Goal: Task Accomplishment & Management: Use online tool/utility

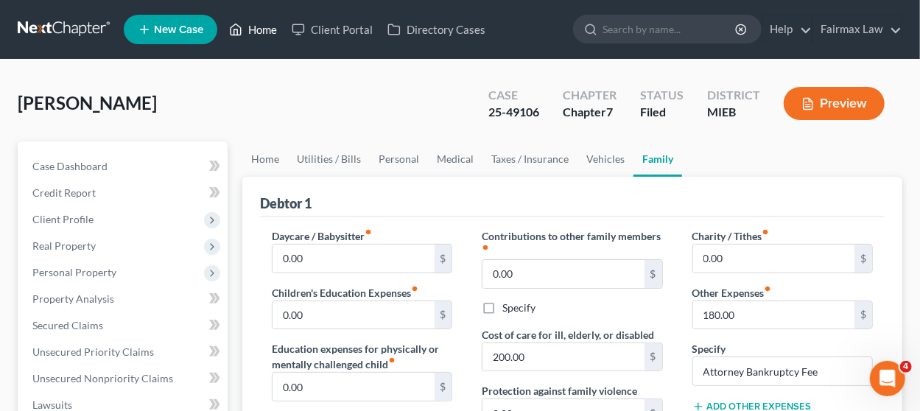
click at [257, 32] on link "Home" at bounding box center [253, 29] width 63 height 27
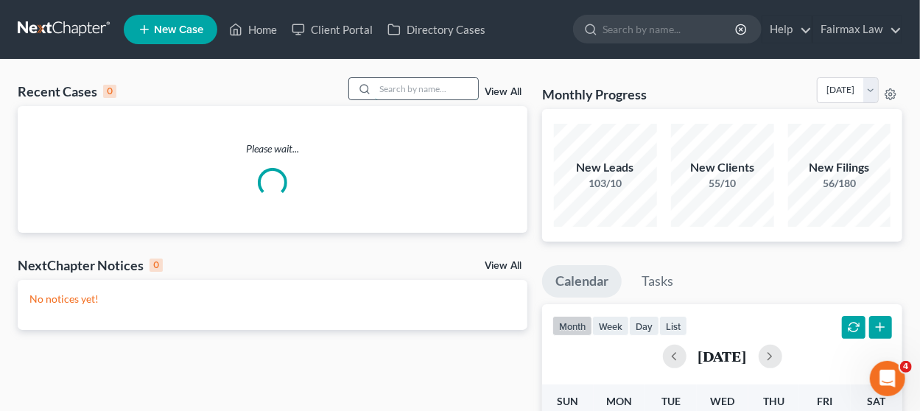
click at [408, 91] on input "search" at bounding box center [426, 88] width 103 height 21
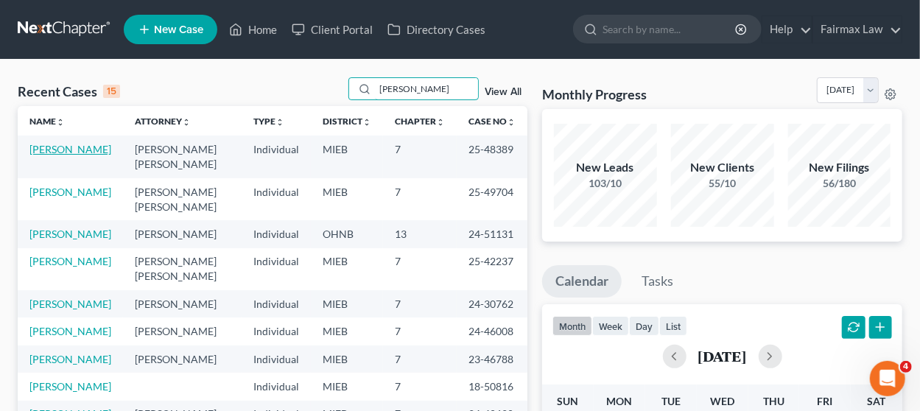
type input "[PERSON_NAME]"
click at [92, 148] on link "[PERSON_NAME]" at bounding box center [70, 149] width 82 height 13
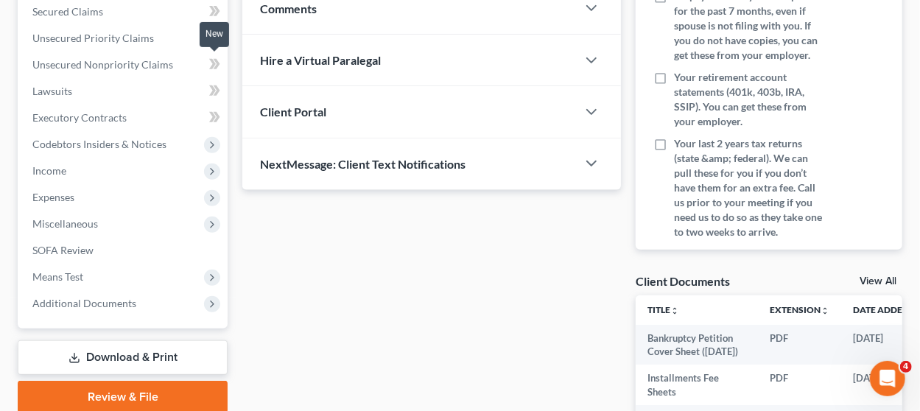
scroll to position [368, 0]
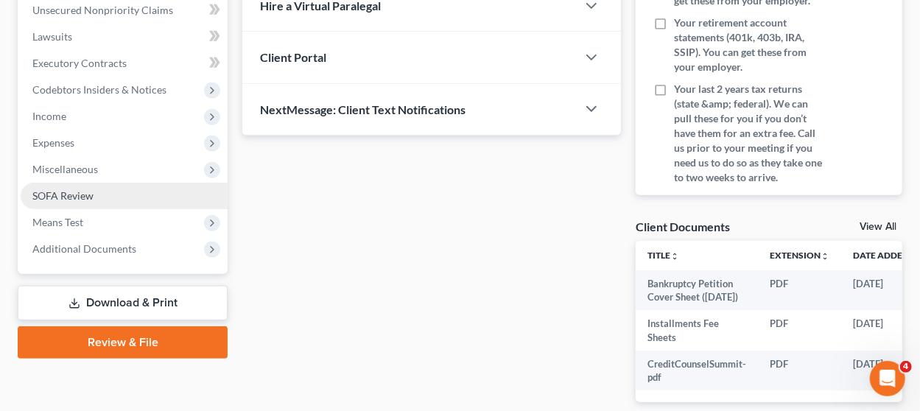
click at [137, 192] on link "SOFA Review" at bounding box center [124, 196] width 207 height 27
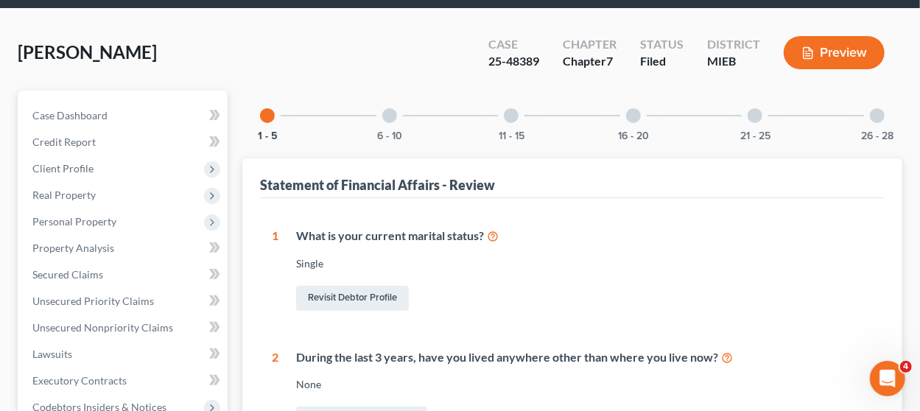
scroll to position [74, 0]
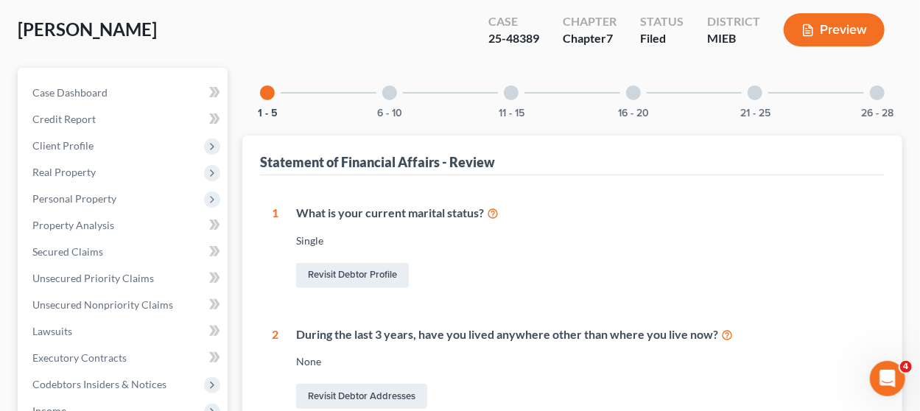
click at [393, 94] on div at bounding box center [389, 92] width 15 height 15
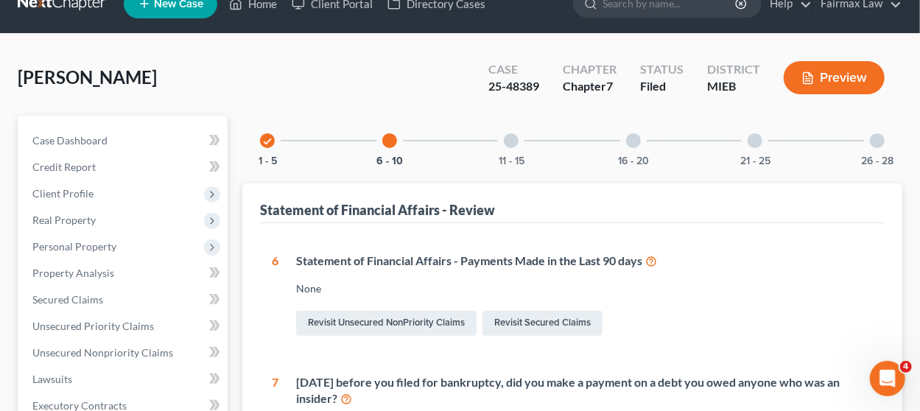
scroll to position [0, 0]
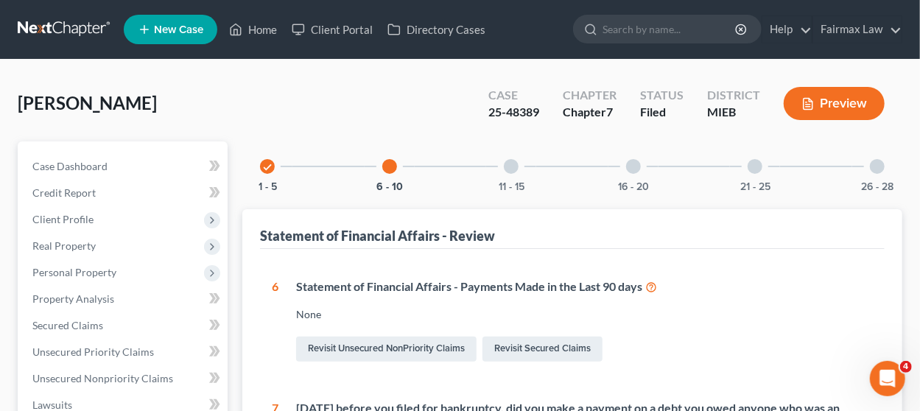
click at [515, 171] on div at bounding box center [511, 166] width 15 height 15
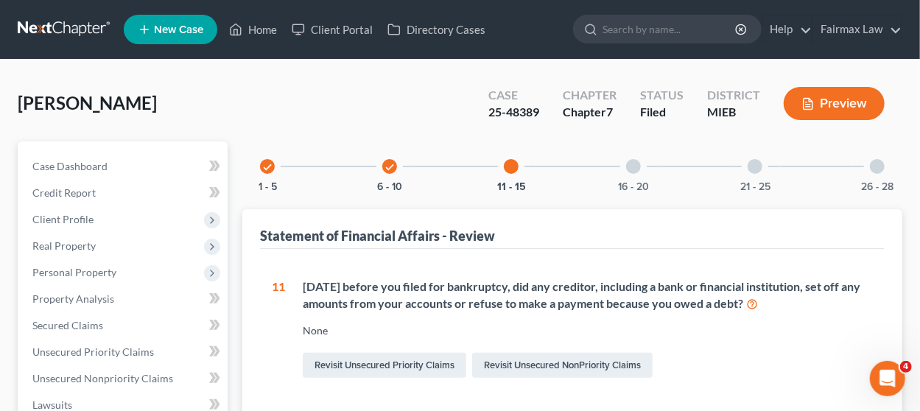
click at [628, 170] on div at bounding box center [633, 166] width 15 height 15
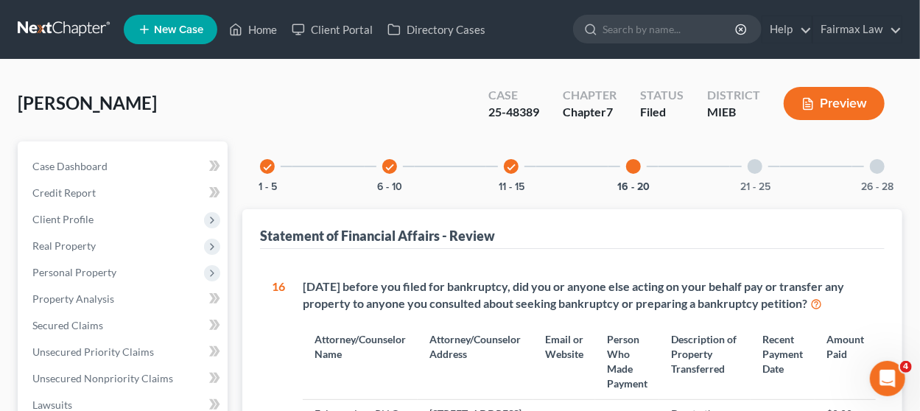
click at [379, 168] on div "check 6 - 10" at bounding box center [390, 166] width 50 height 50
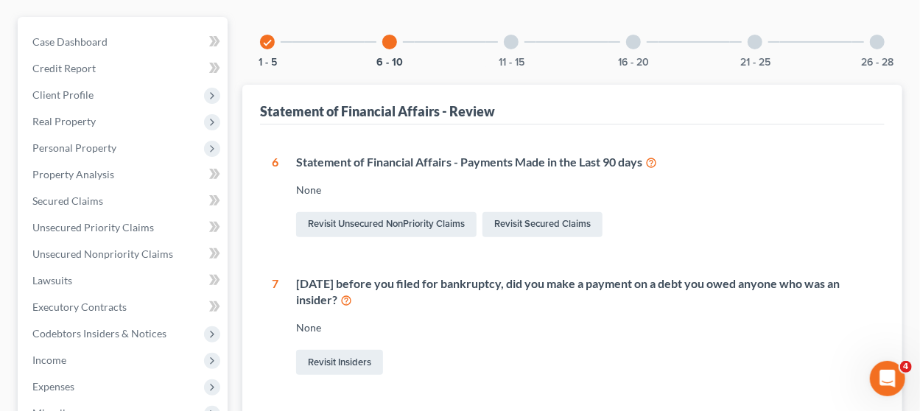
scroll to position [295, 0]
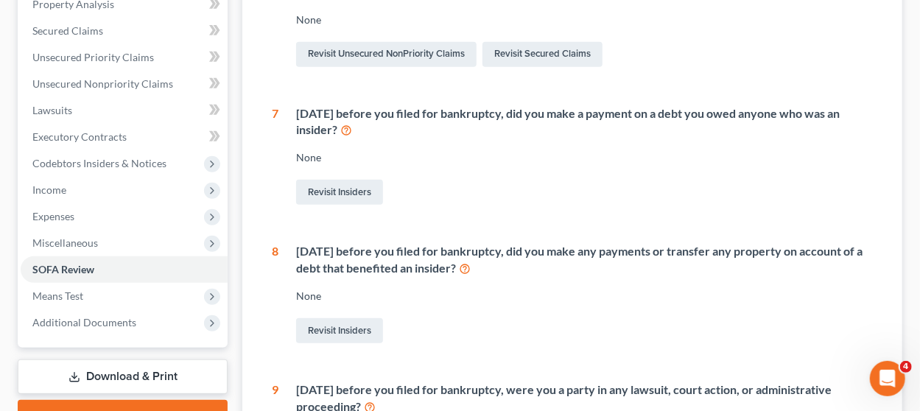
click at [346, 130] on icon at bounding box center [346, 129] width 12 height 14
click at [116, 162] on span "Codebtors Insiders & Notices" at bounding box center [99, 163] width 134 height 13
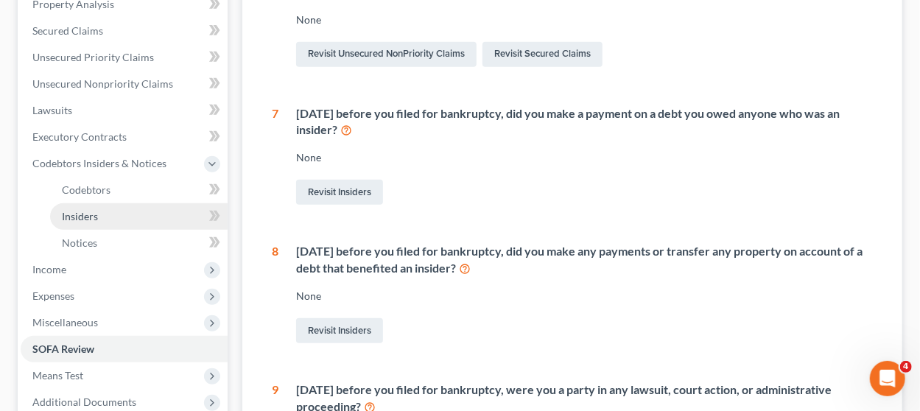
click at [120, 215] on link "Insiders" at bounding box center [138, 216] width 177 height 27
